Goal: Use online tool/utility: Utilize a website feature to perform a specific function

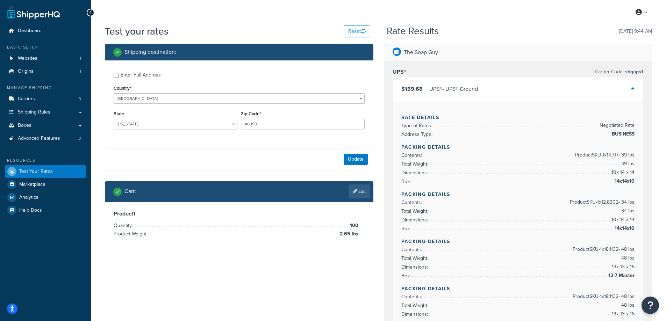
select select "TN"
click at [612, 82] on span "Logout" at bounding box center [610, 82] width 14 height 7
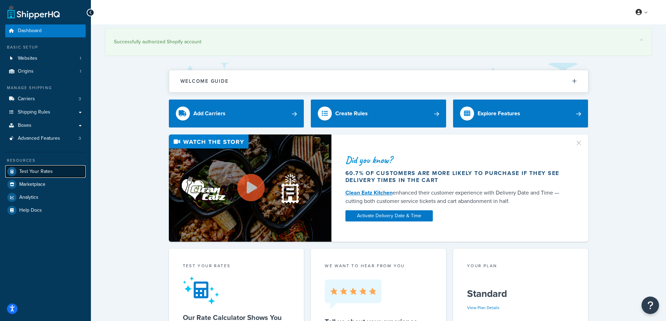
click at [28, 172] on span "Test Your Rates" at bounding box center [36, 172] width 34 height 6
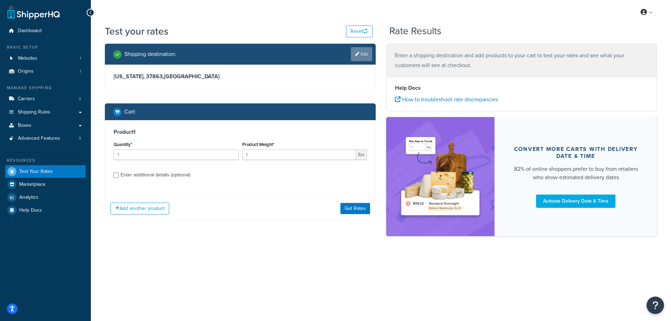
click at [364, 56] on link "Edit" at bounding box center [361, 54] width 21 height 14
select select "TN"
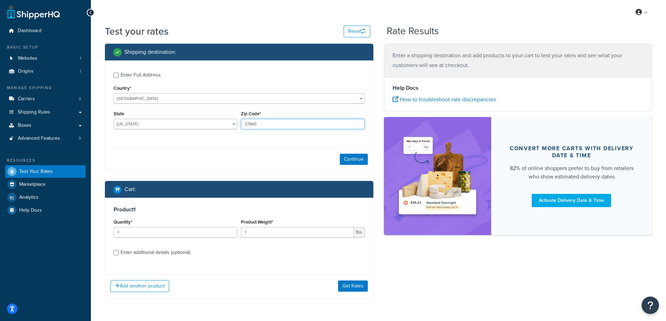
drag, startPoint x: 273, startPoint y: 122, endPoint x: 243, endPoint y: 126, distance: 30.7
click at [243, 126] on input "37863" at bounding box center [303, 124] width 124 height 10
paste input "48226"
type input "48226"
click at [224, 143] on div "Enter Full Address Country* United States United Kingdom Afghanistan Åland Isla…" at bounding box center [239, 115] width 268 height 110
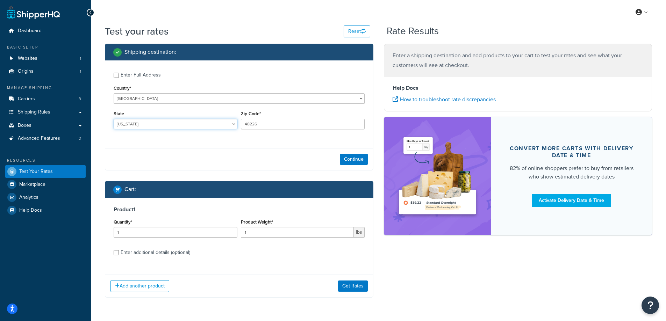
click at [160, 120] on select "Alabama Alaska American Samoa Arizona Arkansas Armed Forces Americas Armed Forc…" at bounding box center [176, 124] width 124 height 10
select select "MI"
click at [114, 119] on select "Alabama Alaska American Samoa Arizona Arkansas Armed Forces Americas Armed Forc…" at bounding box center [176, 124] width 124 height 10
click at [92, 152] on div "Test your rates Reset Rate Results Shipping destination : Enter Full Address Co…" at bounding box center [378, 174] width 575 height 301
click at [364, 158] on button "Continue" at bounding box center [354, 159] width 28 height 11
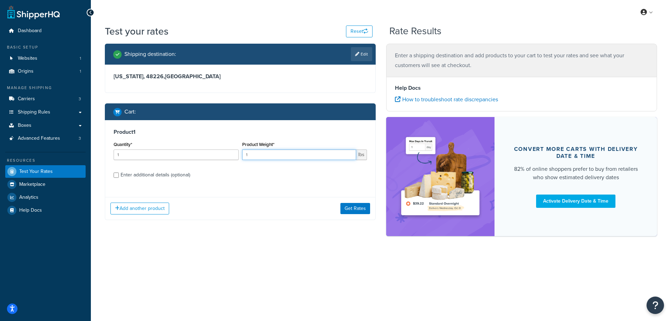
drag, startPoint x: 260, startPoint y: 154, endPoint x: 233, endPoint y: 152, distance: 27.0
click at [233, 152] on div "Quantity* 1 Product Weight* 1 lbs" at bounding box center [240, 153] width 257 height 26
paste input "0.30"
type input "0.30"
click at [179, 153] on input "1" at bounding box center [176, 155] width 125 height 10
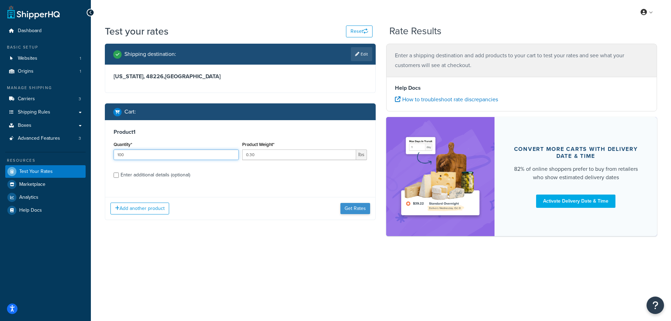
type input "100"
click at [349, 209] on button "Get Rates" at bounding box center [355, 208] width 30 height 11
